Goal: Task Accomplishment & Management: Complete application form

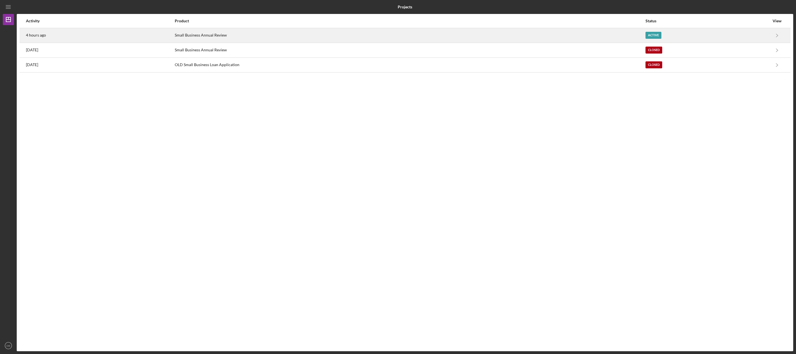
click at [653, 35] on div "Active" at bounding box center [654, 35] width 16 height 7
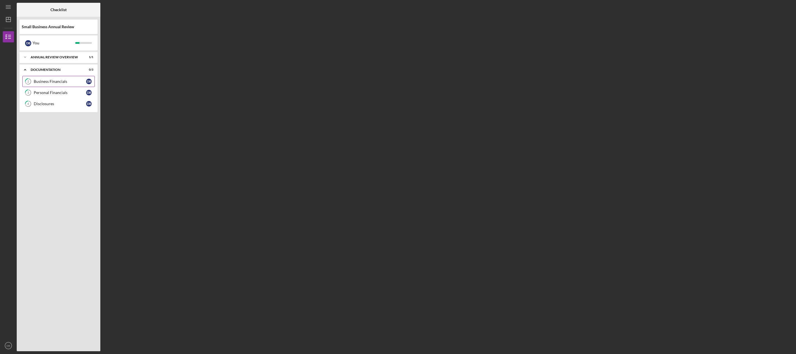
click at [57, 81] on div "Business Financials" at bounding box center [60, 81] width 52 height 4
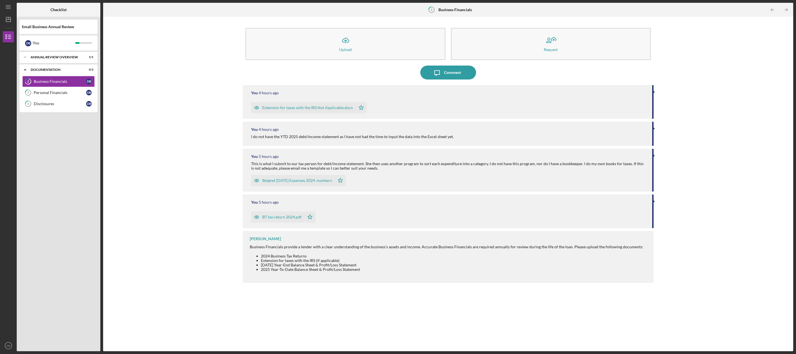
click at [330, 180] on div "Beignet [DATE] Expenses 2024 .numbers" at bounding box center [293, 180] width 84 height 11
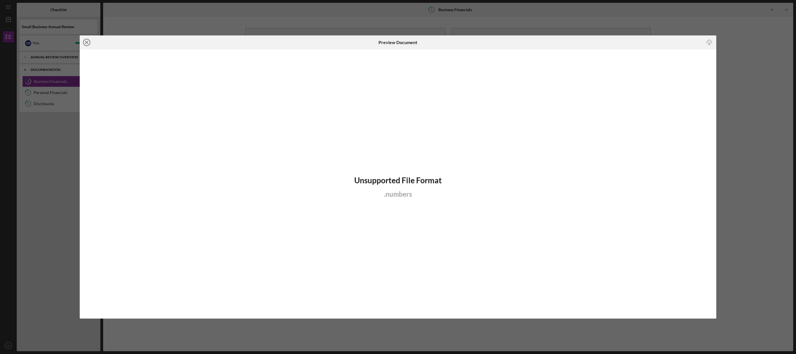
click at [86, 42] on line at bounding box center [86, 42] width 3 height 3
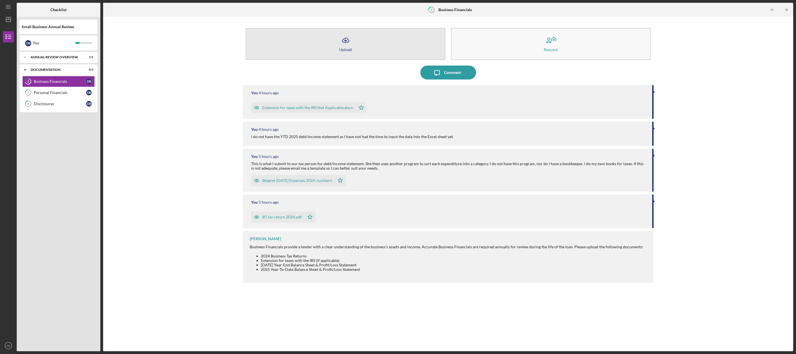
click at [345, 41] on polyline "button" at bounding box center [345, 40] width 3 height 1
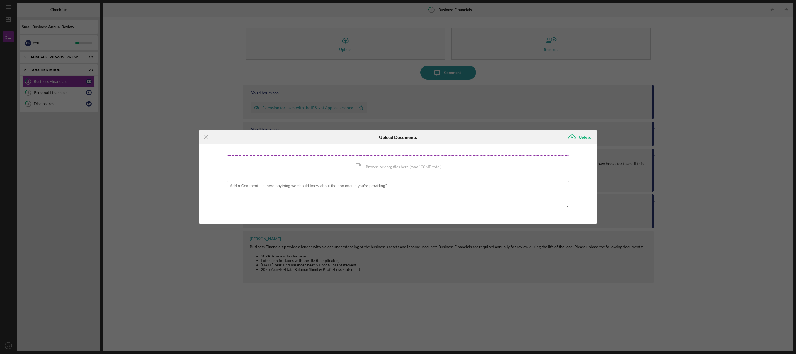
click at [375, 167] on div "Icon/Document Browse or drag files here (max 100MB total) Tap to choose files o…" at bounding box center [398, 166] width 342 height 23
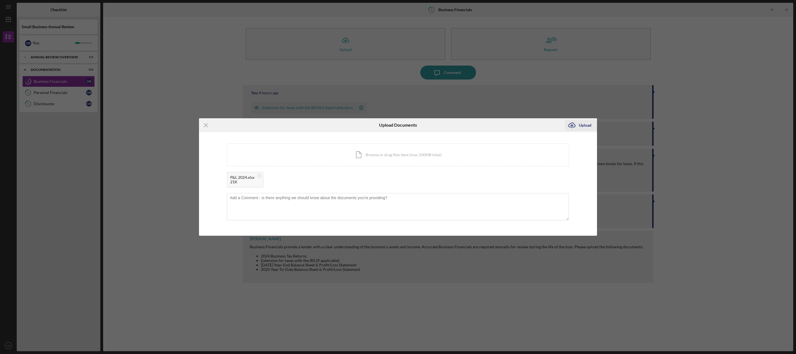
click at [581, 125] on div "Upload" at bounding box center [585, 125] width 13 height 11
